Goal: Task Accomplishment & Management: Use online tool/utility

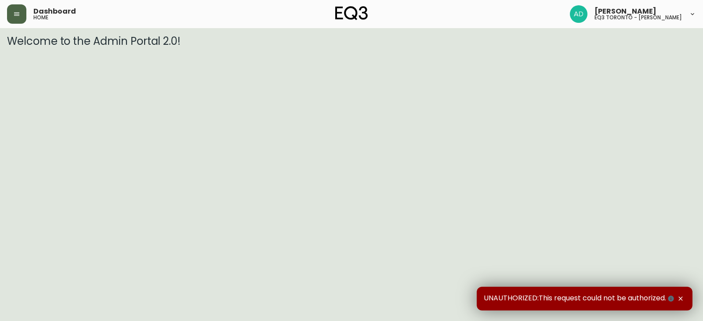
click at [11, 16] on button "button" at bounding box center [16, 13] width 19 height 19
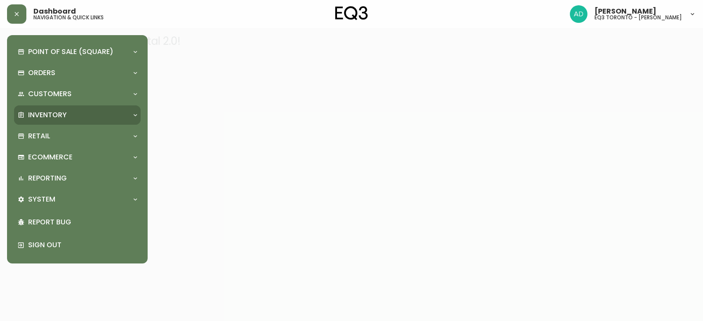
click at [83, 117] on div "Inventory" at bounding box center [73, 115] width 111 height 10
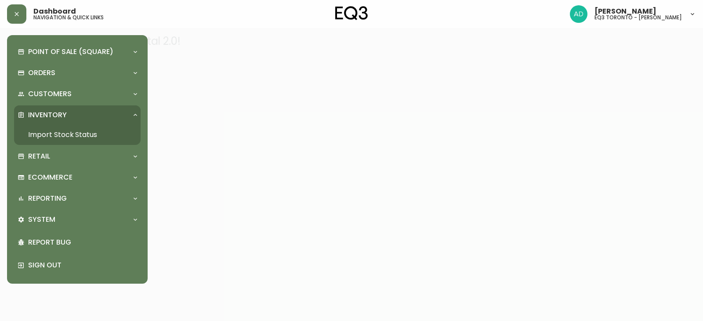
click at [98, 135] on link "Import Stock Status" at bounding box center [77, 135] width 127 height 20
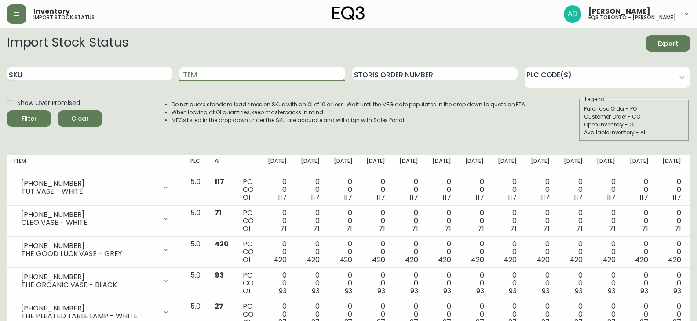
click at [192, 73] on input "Item" at bounding box center [261, 74] width 165 height 14
type input "bassoon"
click at [19, 125] on button "Filter" at bounding box center [29, 118] width 44 height 17
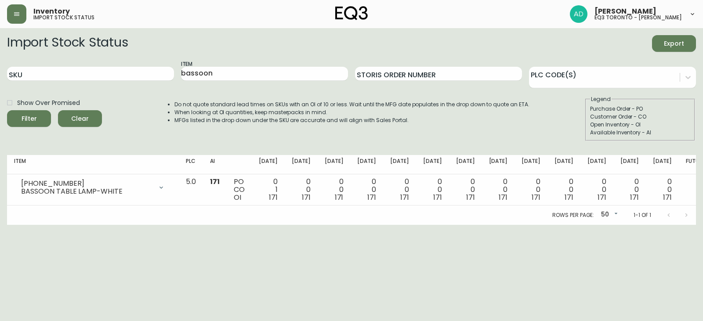
click at [90, 106] on div "Show Over Promised" at bounding box center [54, 102] width 95 height 15
click at [96, 126] on div "Filter Clear" at bounding box center [54, 118] width 95 height 17
click at [91, 120] on span "Clear" at bounding box center [80, 118] width 30 height 11
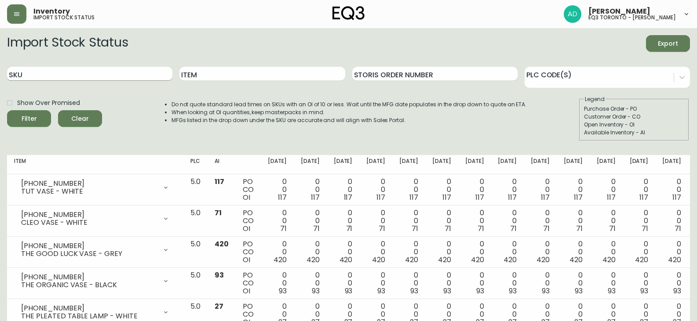
click at [81, 76] on input "SKU" at bounding box center [89, 74] width 165 height 14
paste input "[PHONE_NUMBER]"
type input "[PHONE_NUMBER]"
click at [31, 116] on div "Filter" at bounding box center [29, 118] width 15 height 11
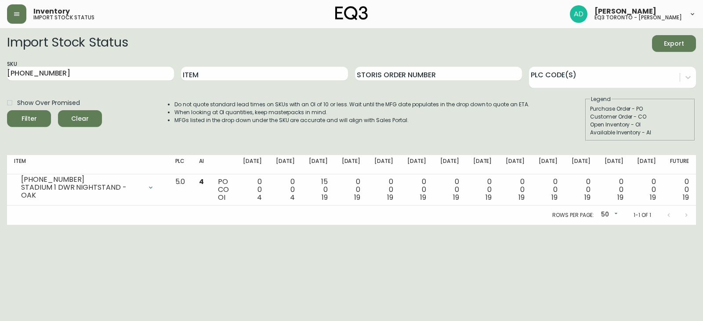
click at [85, 114] on span "Clear" at bounding box center [80, 118] width 30 height 11
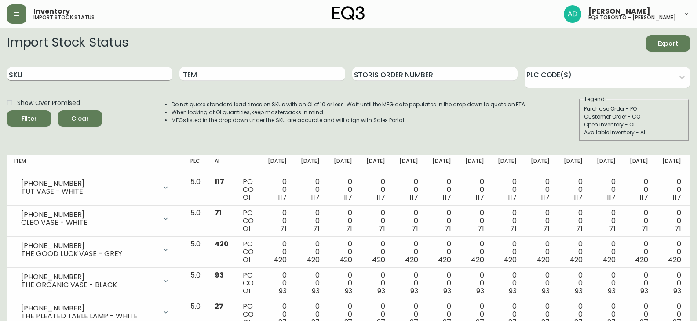
click at [79, 76] on input "SKU" at bounding box center [89, 74] width 165 height 14
paste input "[PHONE_NUMBER]"
type input "[PHONE_NUMBER]"
click at [21, 117] on icon "submit" at bounding box center [26, 118] width 12 height 12
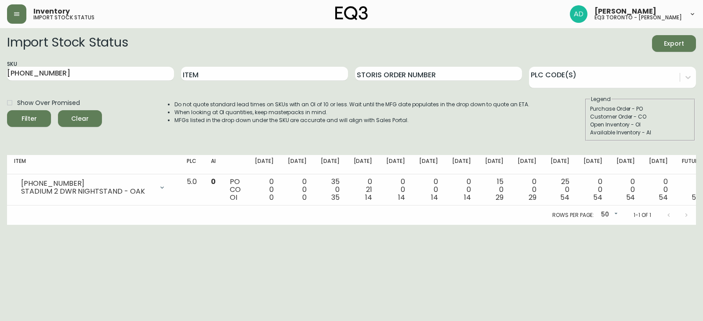
click at [76, 112] on button "Clear" at bounding box center [80, 118] width 44 height 17
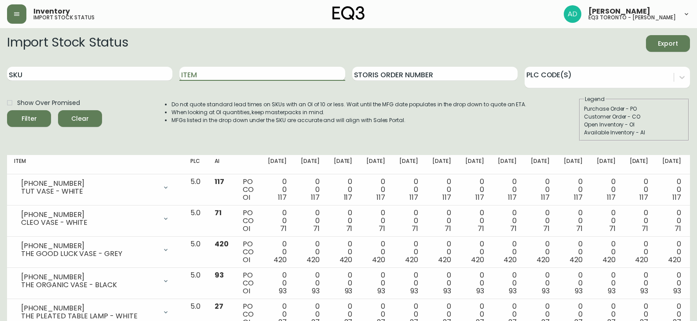
click at [261, 74] on input "Item" at bounding box center [261, 74] width 165 height 14
type input "BASSOON"
click at [7, 110] on button "Filter" at bounding box center [29, 118] width 44 height 17
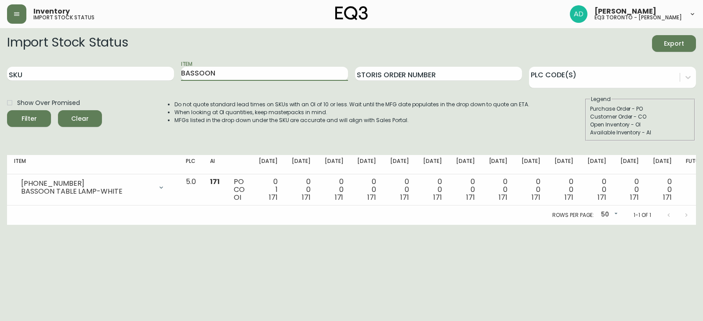
click at [512, 225] on html "Inventory import stock status [PERSON_NAME] eq3 [GEOGRAPHIC_DATA] - [PERSON_NAM…" at bounding box center [351, 112] width 703 height 225
